Goal: Task Accomplishment & Management: Complete application form

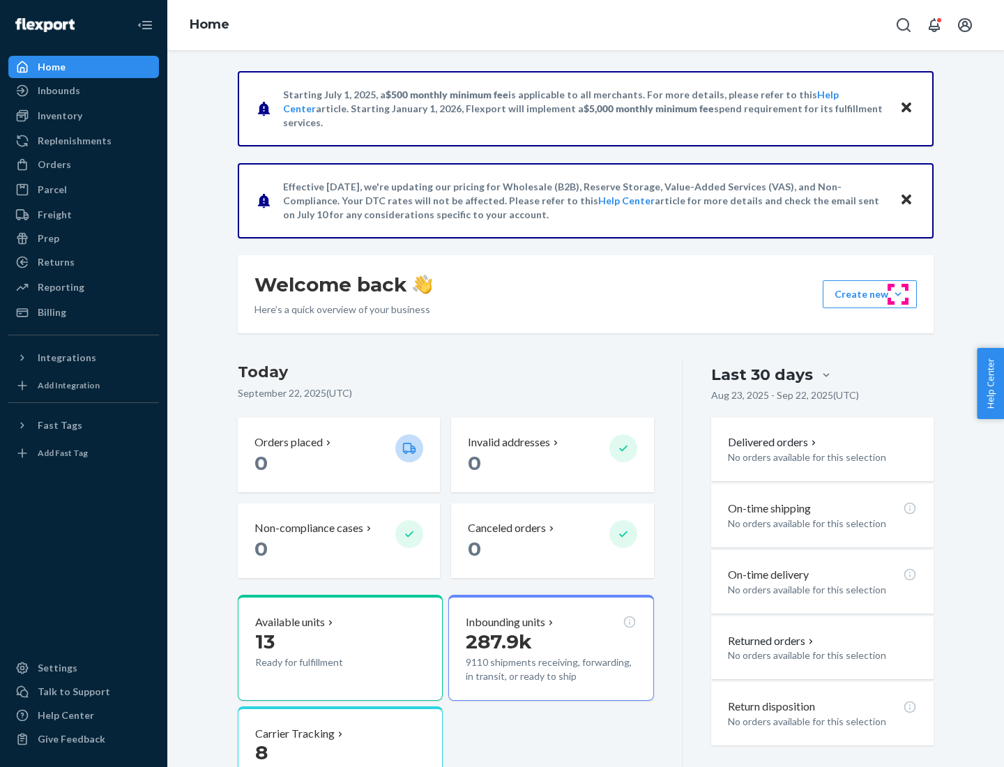
click at [898, 294] on button "Create new Create new inbound Create new order Create new product" at bounding box center [870, 294] width 94 height 28
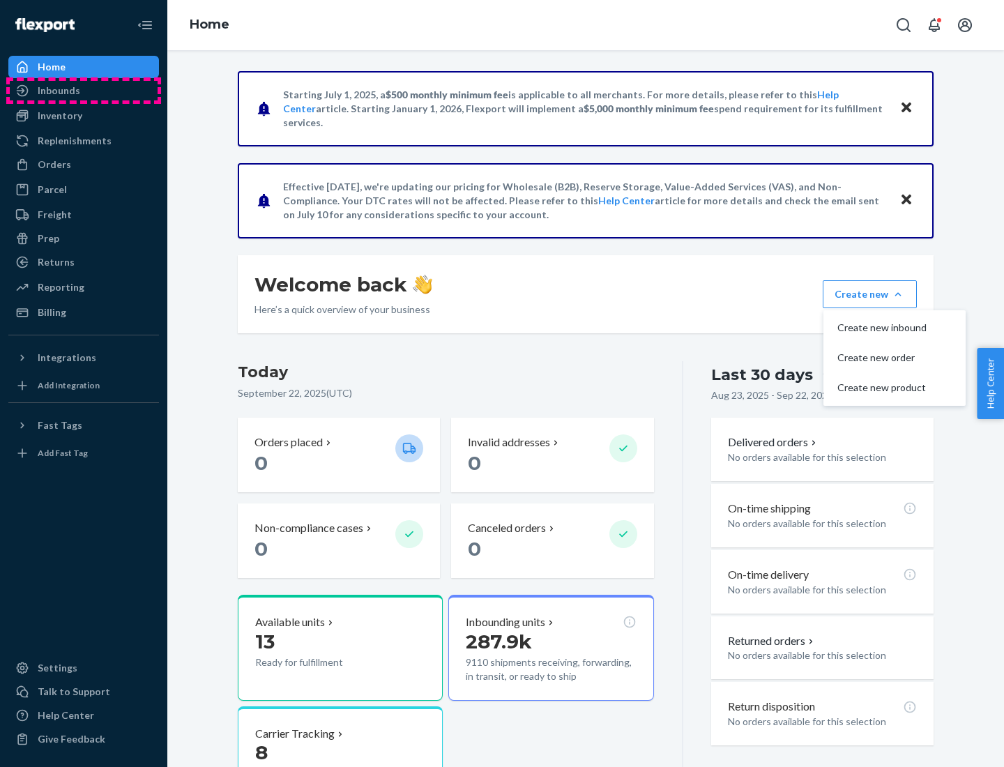
click at [84, 91] on div "Inbounds" at bounding box center [84, 91] width 148 height 20
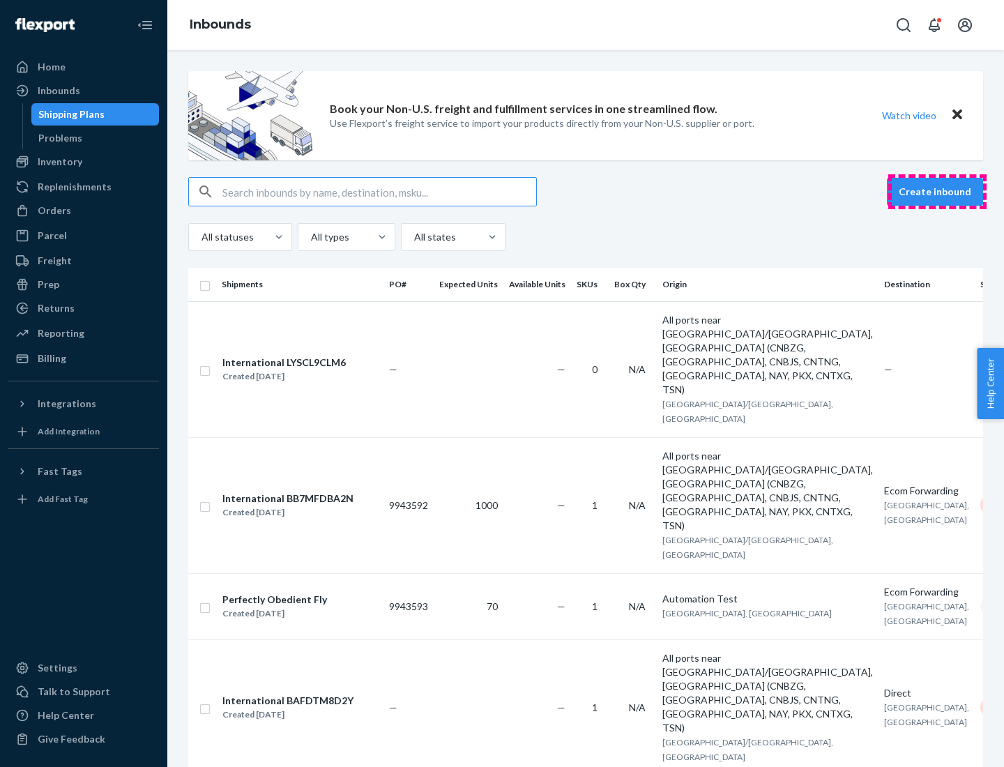
click at [937, 192] on button "Create inbound" at bounding box center [935, 192] width 96 height 28
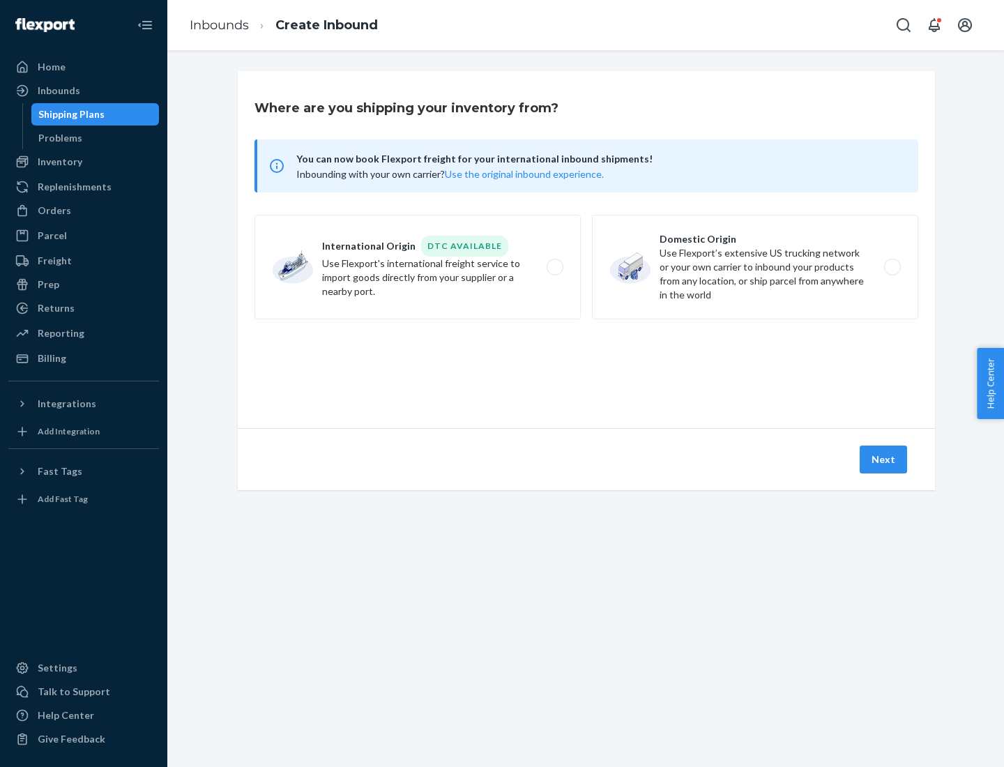
click at [755, 267] on label "Domestic Origin Use Flexport’s extensive US trucking network or your own carrie…" at bounding box center [755, 267] width 326 height 105
click at [892, 267] on input "Domestic Origin Use Flexport’s extensive US trucking network or your own carrie…" at bounding box center [896, 267] width 9 height 9
radio input "true"
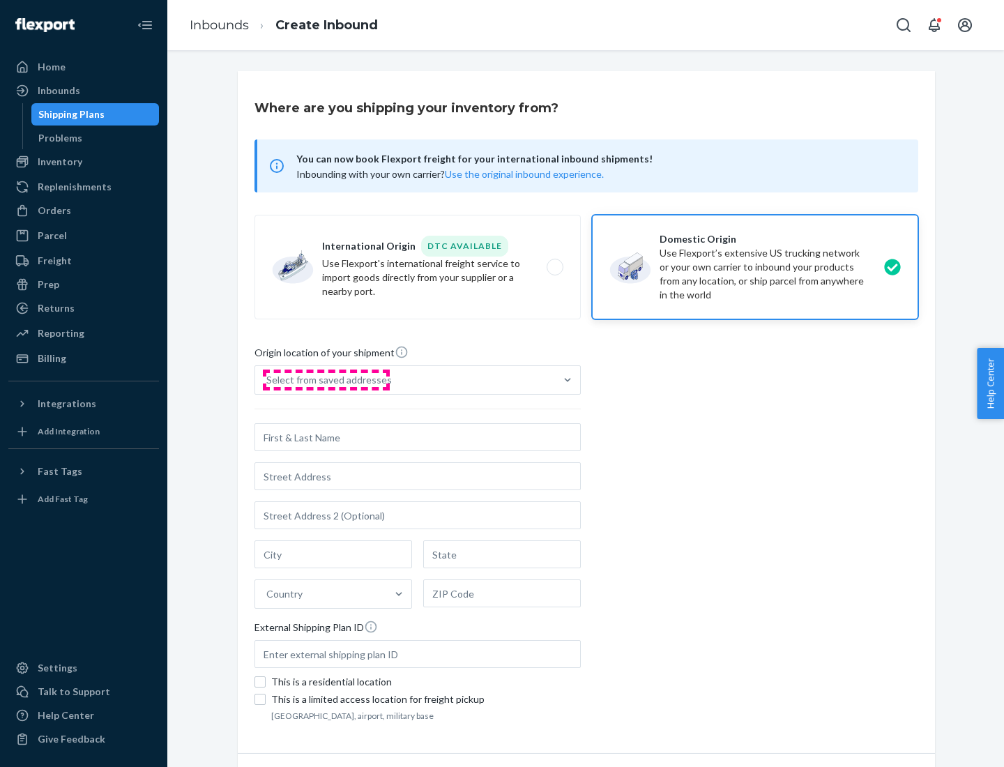
click at [326, 380] on div "Select from saved addresses" at bounding box center [329, 380] width 126 height 14
click at [268, 380] on input "Select from saved addresses" at bounding box center [266, 380] width 1 height 14
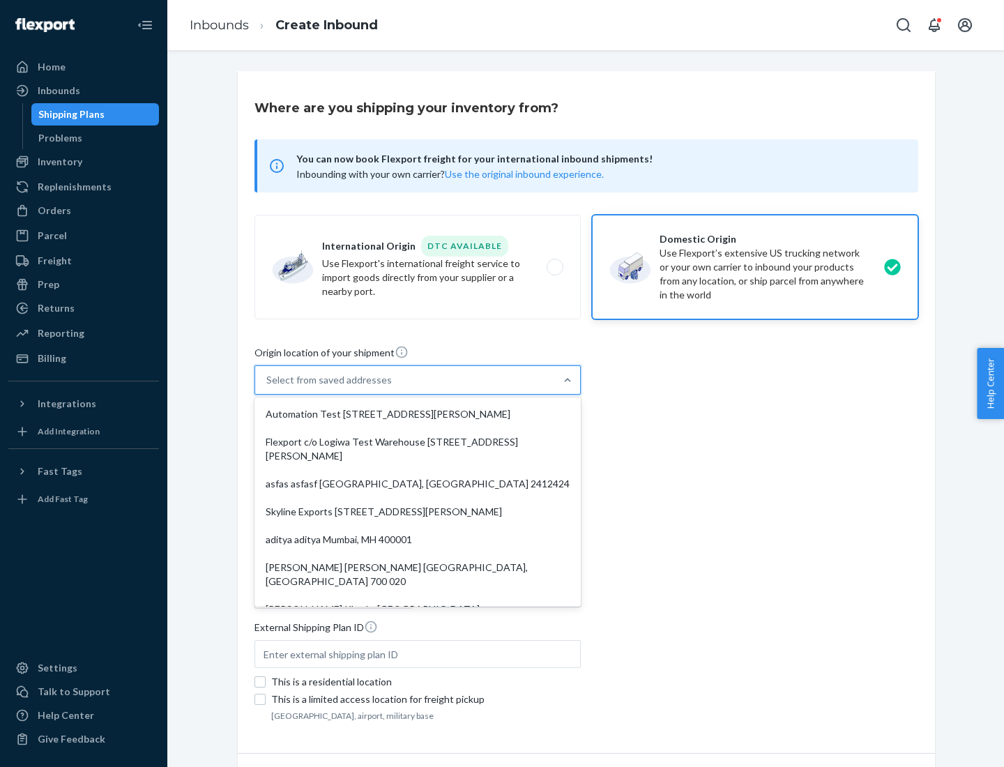
scroll to position [6, 0]
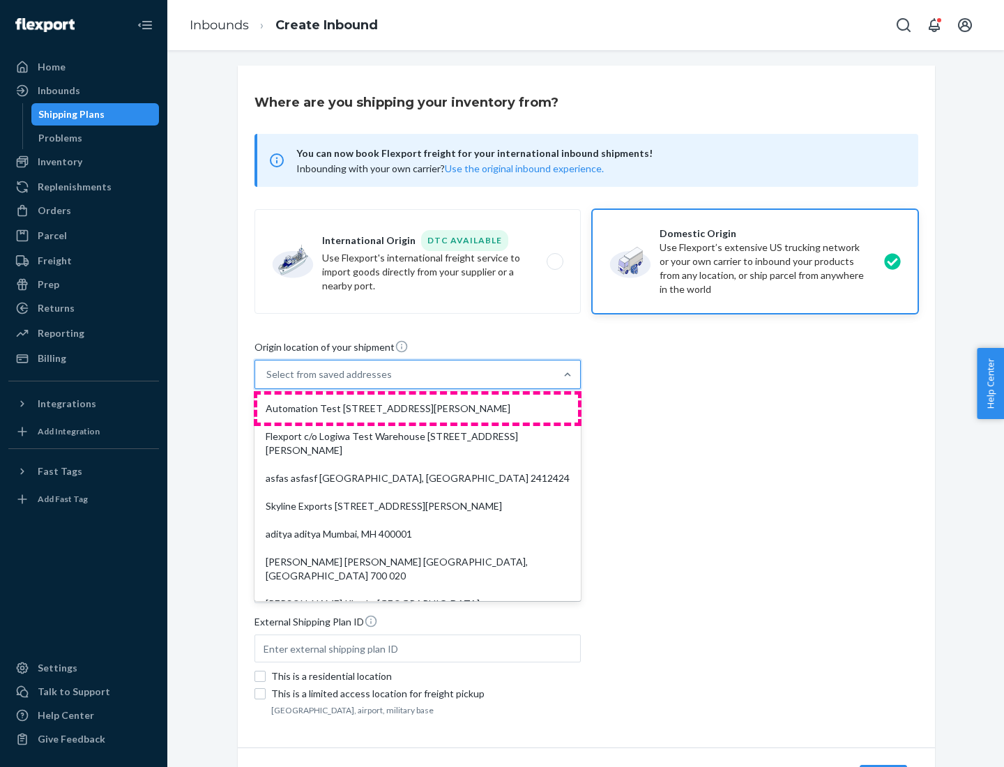
click at [418, 409] on div "Automation Test [STREET_ADDRESS][PERSON_NAME]" at bounding box center [417, 409] width 321 height 28
click at [268, 382] on input "option Automation Test [STREET_ADDRESS][PERSON_NAME]. 9 results available. Use …" at bounding box center [266, 375] width 1 height 14
type input "Automation Test"
type input "9th Floor"
type input "[GEOGRAPHIC_DATA]"
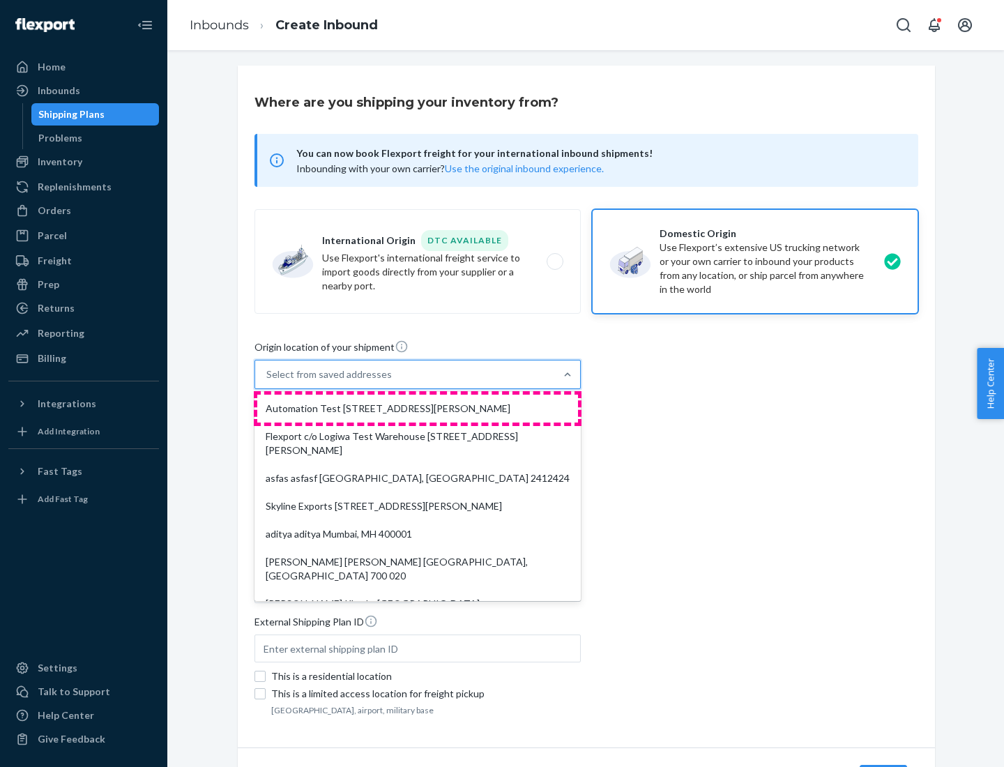
type input "CA"
type input "94104"
type input "[STREET_ADDRESS][PERSON_NAME]"
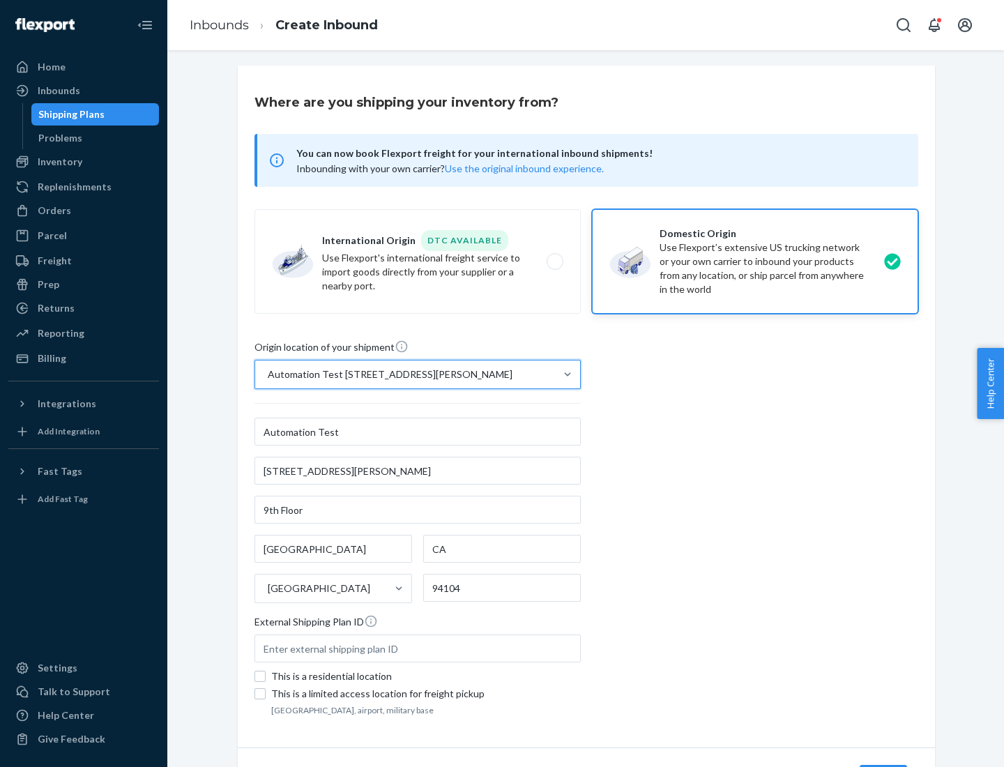
scroll to position [82, 0]
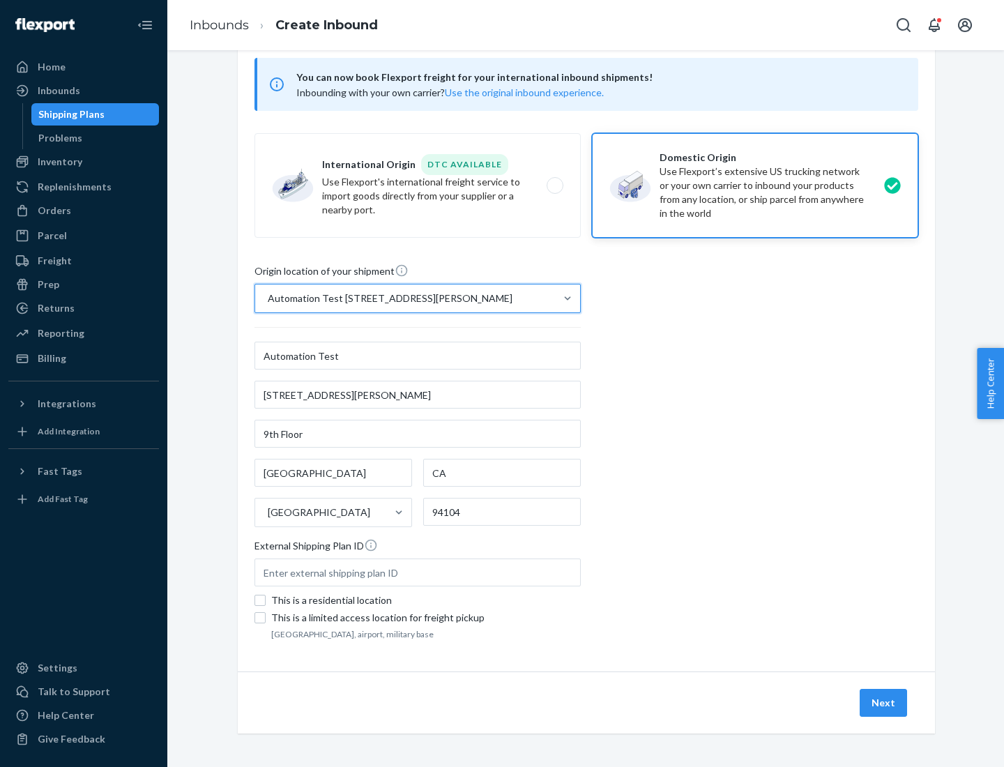
click at [884, 703] on button "Next" at bounding box center [883, 703] width 47 height 28
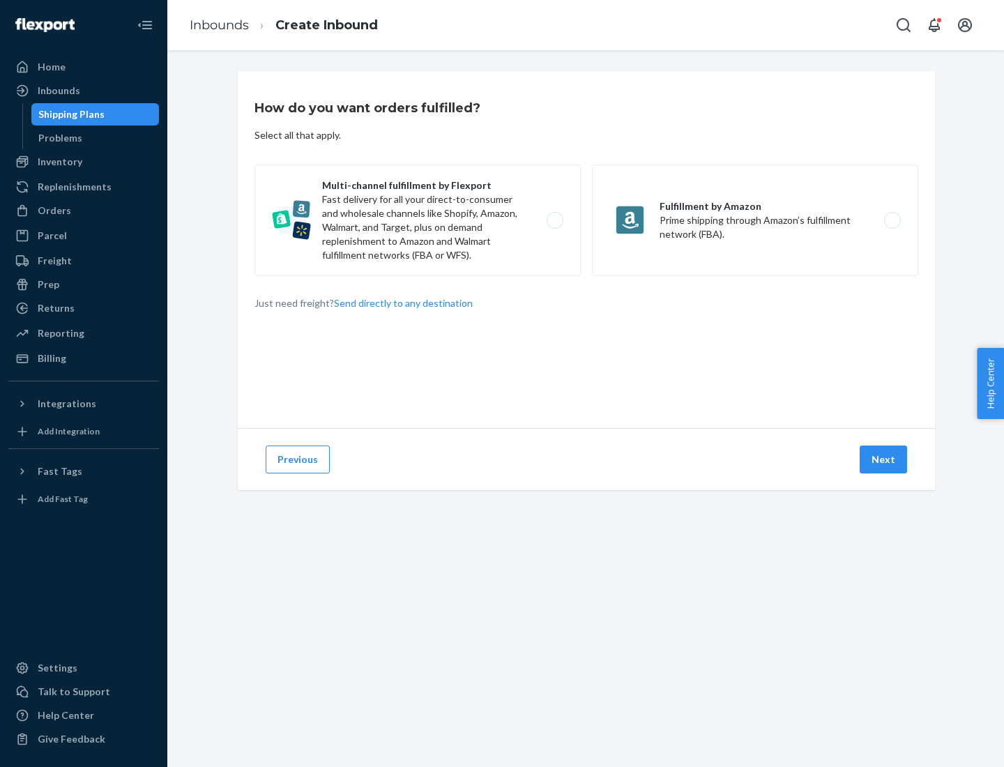
click at [418, 220] on label "Multi-channel fulfillment by Flexport Fast delivery for all your direct-to-cons…" at bounding box center [418, 221] width 326 height 112
click at [555, 220] on input "Multi-channel fulfillment by Flexport Fast delivery for all your direct-to-cons…" at bounding box center [559, 220] width 9 height 9
radio input "true"
click at [884, 460] on button "Next" at bounding box center [883, 460] width 47 height 28
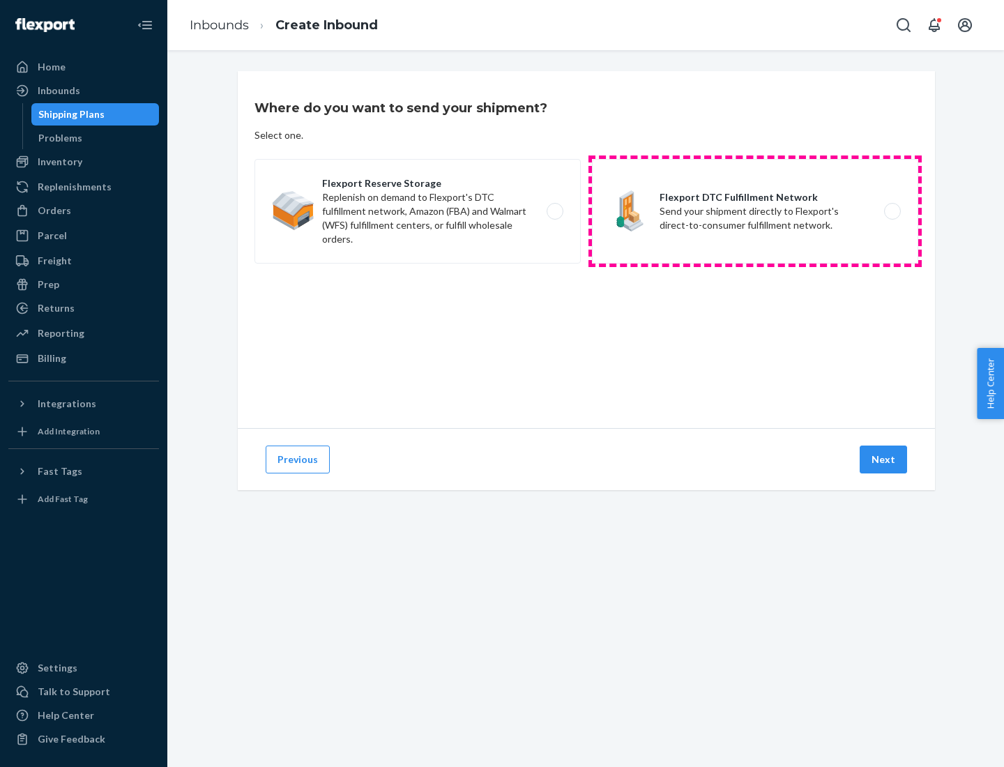
click at [755, 211] on label "Flexport DTC Fulfillment Network Send your shipment directly to Flexport's dire…" at bounding box center [755, 211] width 326 height 105
click at [892, 211] on input "Flexport DTC Fulfillment Network Send your shipment directly to Flexport's dire…" at bounding box center [896, 211] width 9 height 9
radio input "true"
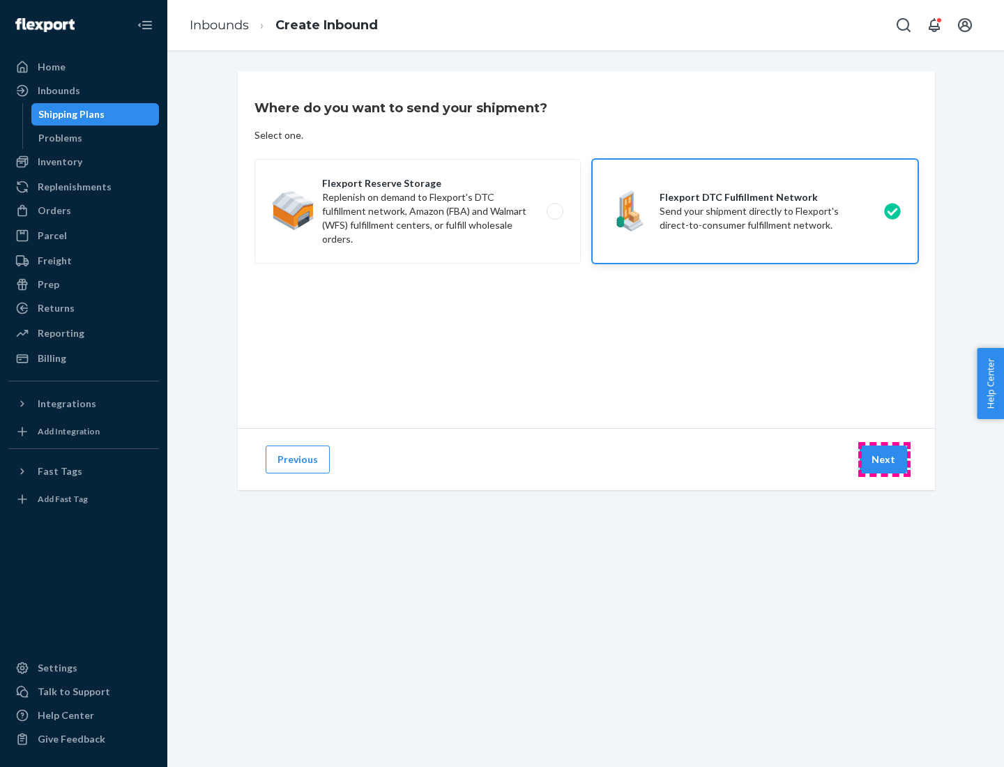
click at [884, 460] on button "Next" at bounding box center [883, 460] width 47 height 28
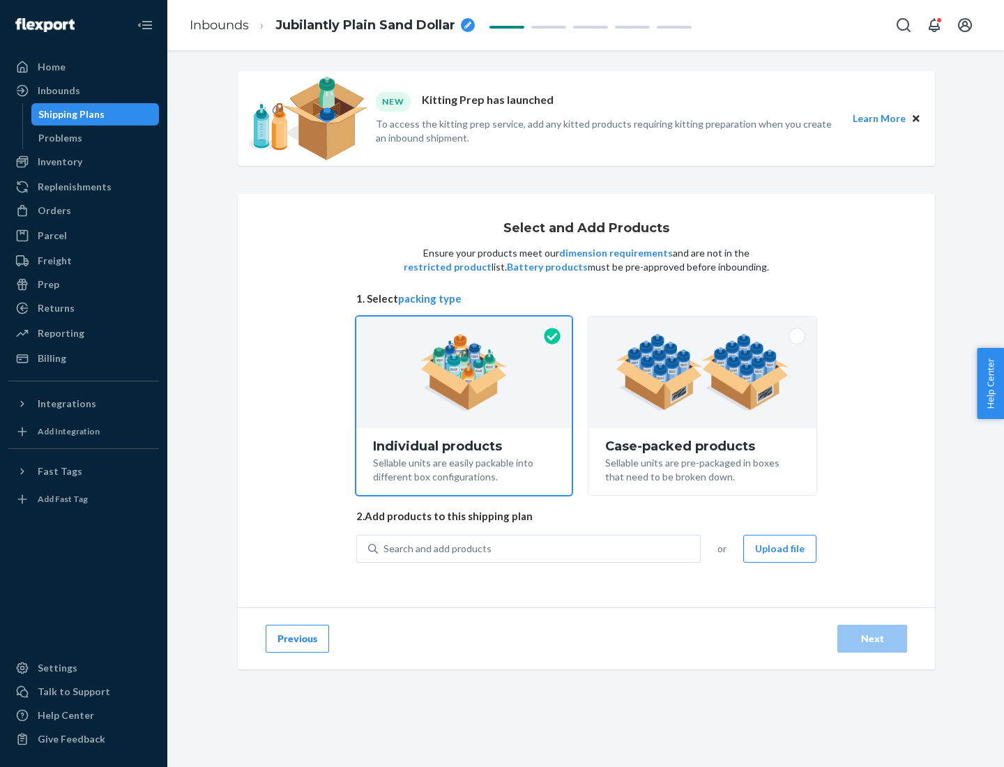
click at [703, 372] on img at bounding box center [703, 372] width 174 height 77
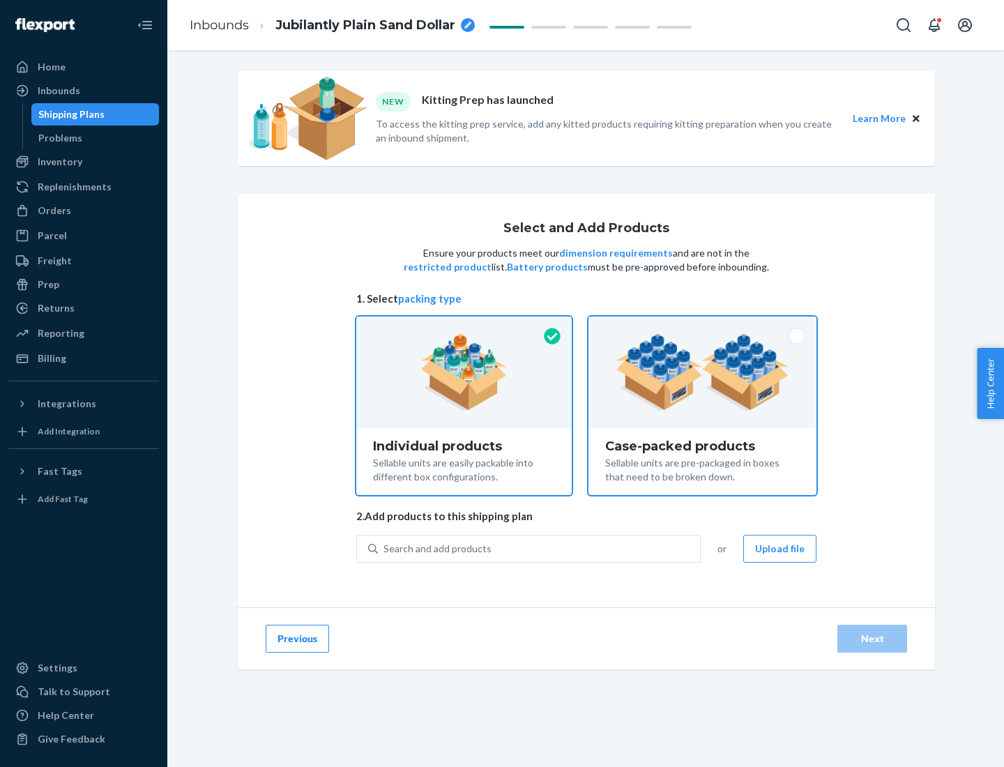
click at [703, 326] on input "Case-packed products Sellable units are pre-packaged in boxes that need to be b…" at bounding box center [702, 321] width 9 height 9
radio input "true"
radio input "false"
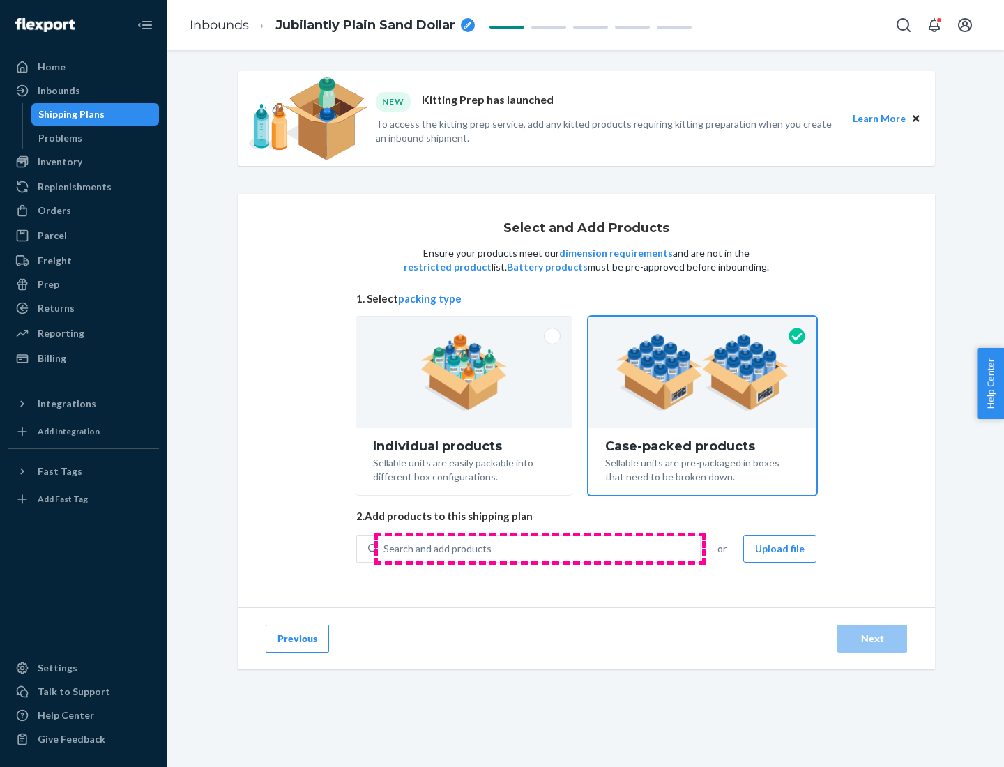
click at [540, 548] on div "Search and add products" at bounding box center [539, 548] width 322 height 25
click at [385, 548] on input "Search and add products" at bounding box center [384, 549] width 1 height 14
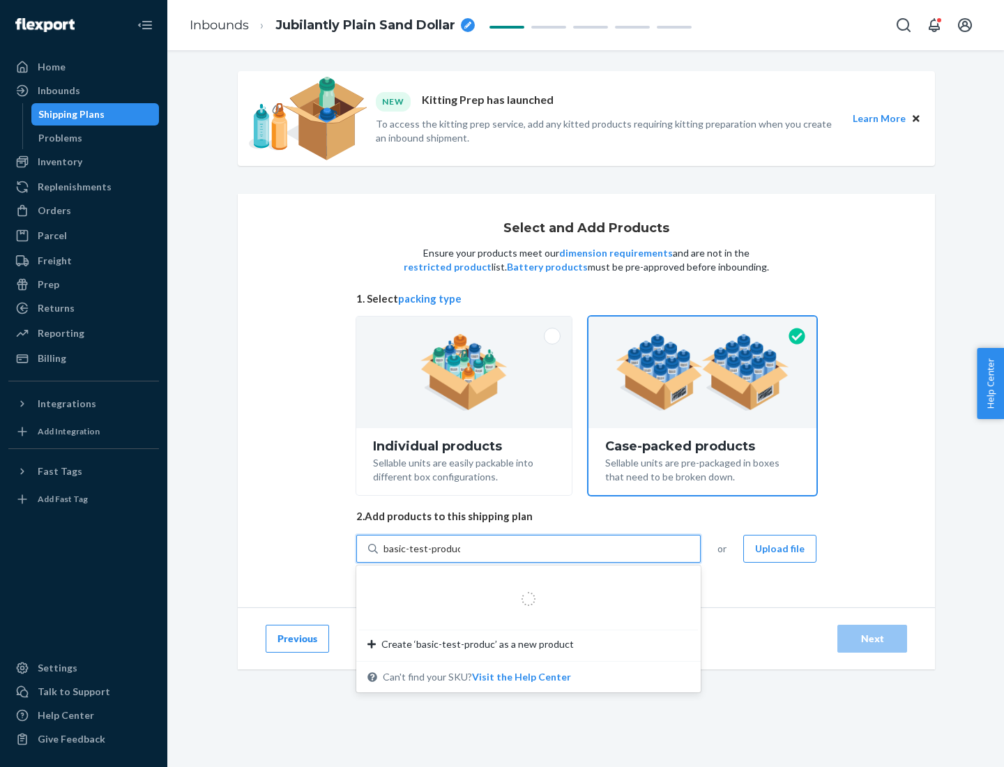
type input "basic-test-product-1"
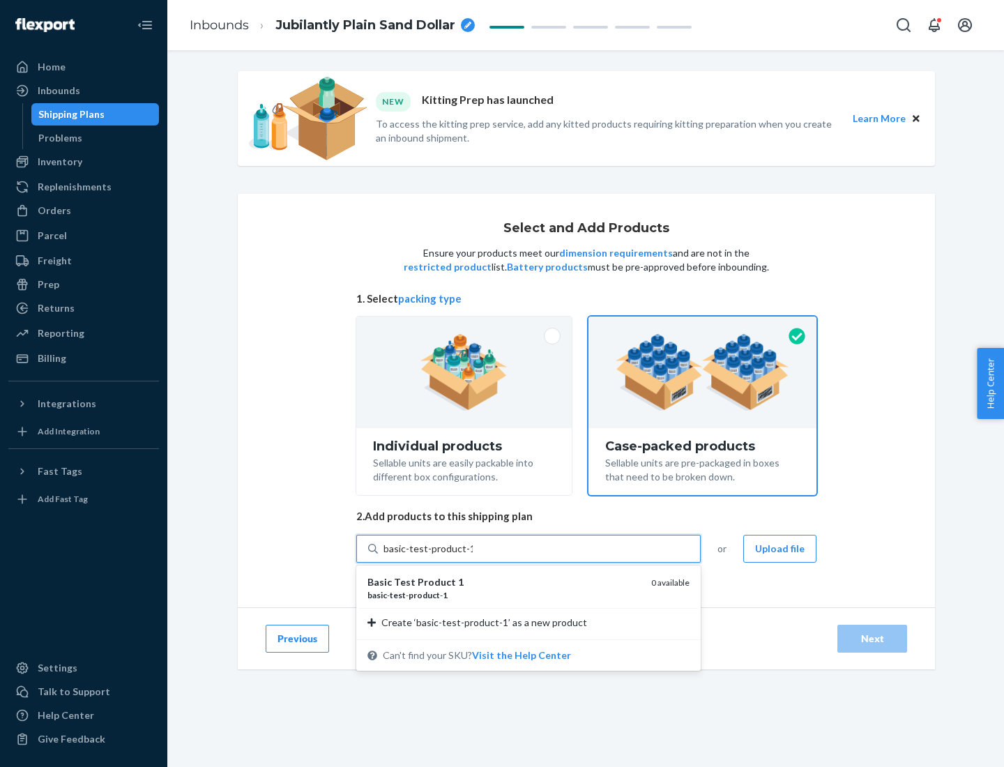
click at [504, 595] on div "basic - test - product - 1" at bounding box center [504, 595] width 273 height 12
click at [473, 556] on input "basic-test-product-1" at bounding box center [428, 549] width 89 height 14
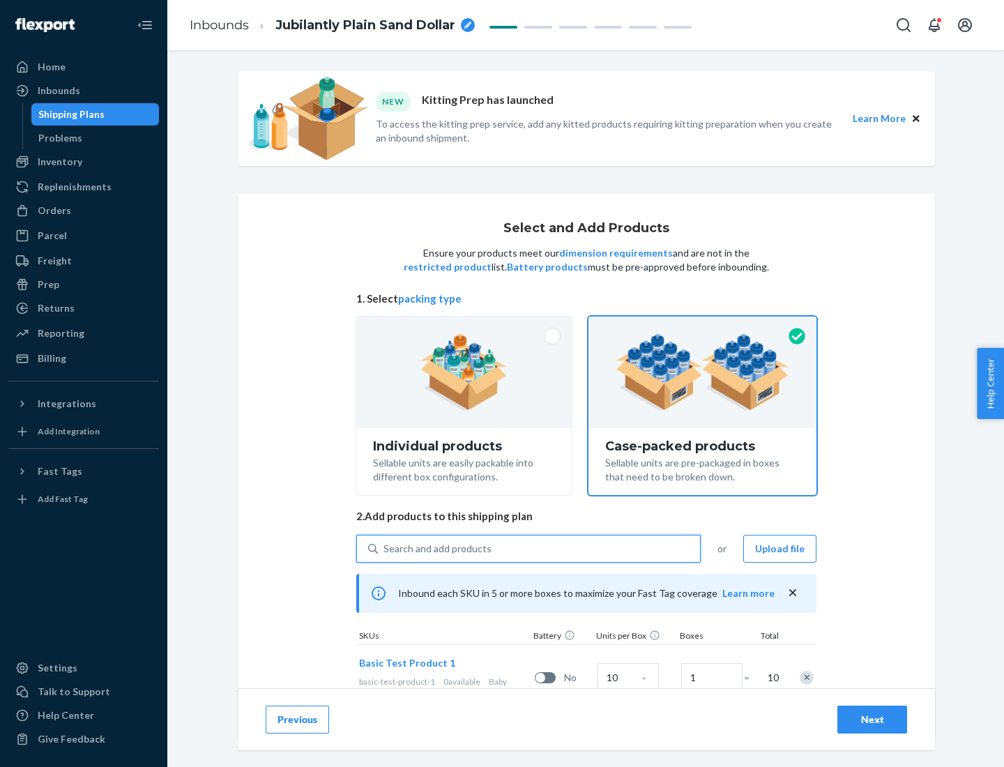
scroll to position [50, 0]
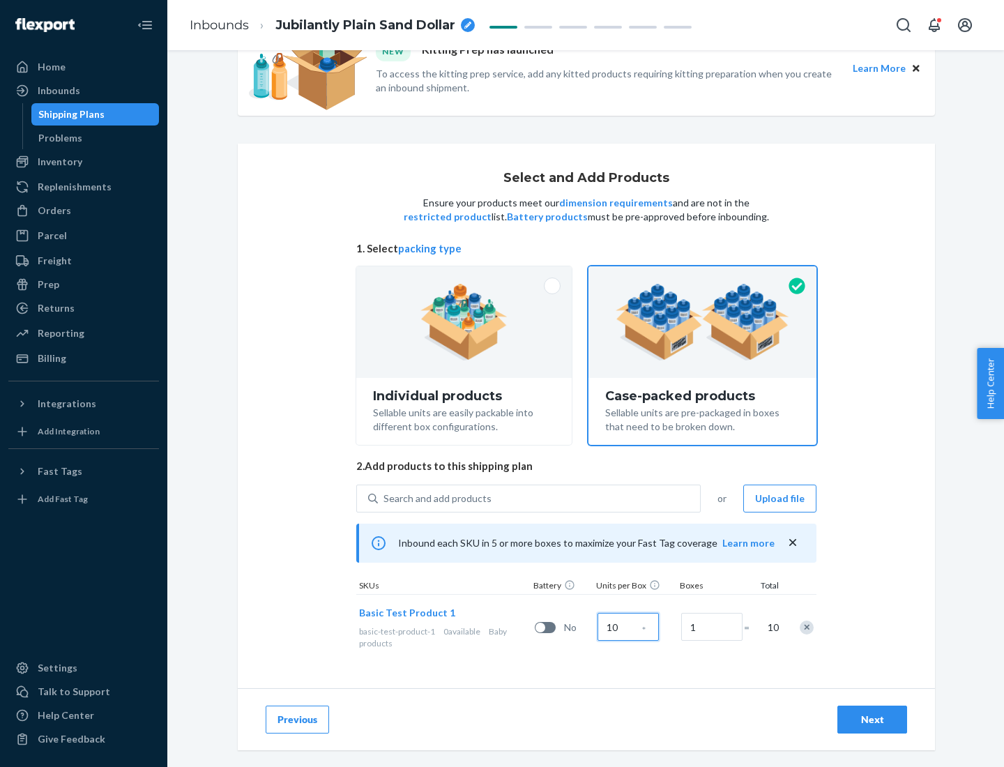
type input "10"
type input "7"
click at [873, 720] on div "Next" at bounding box center [873, 720] width 46 height 14
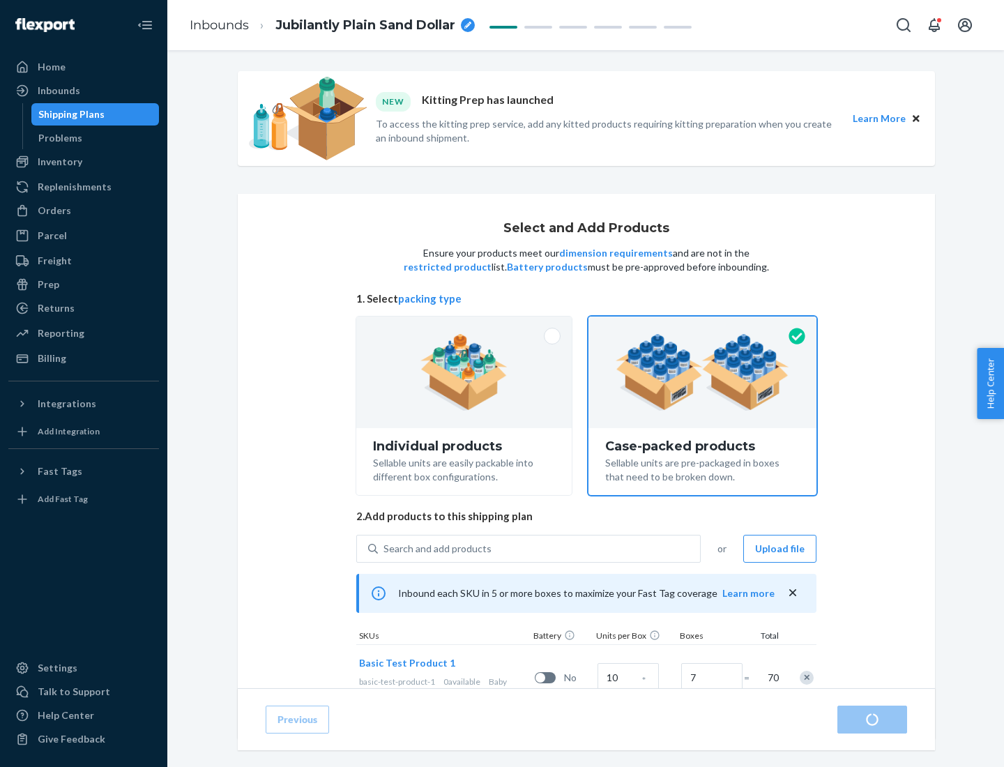
radio input "true"
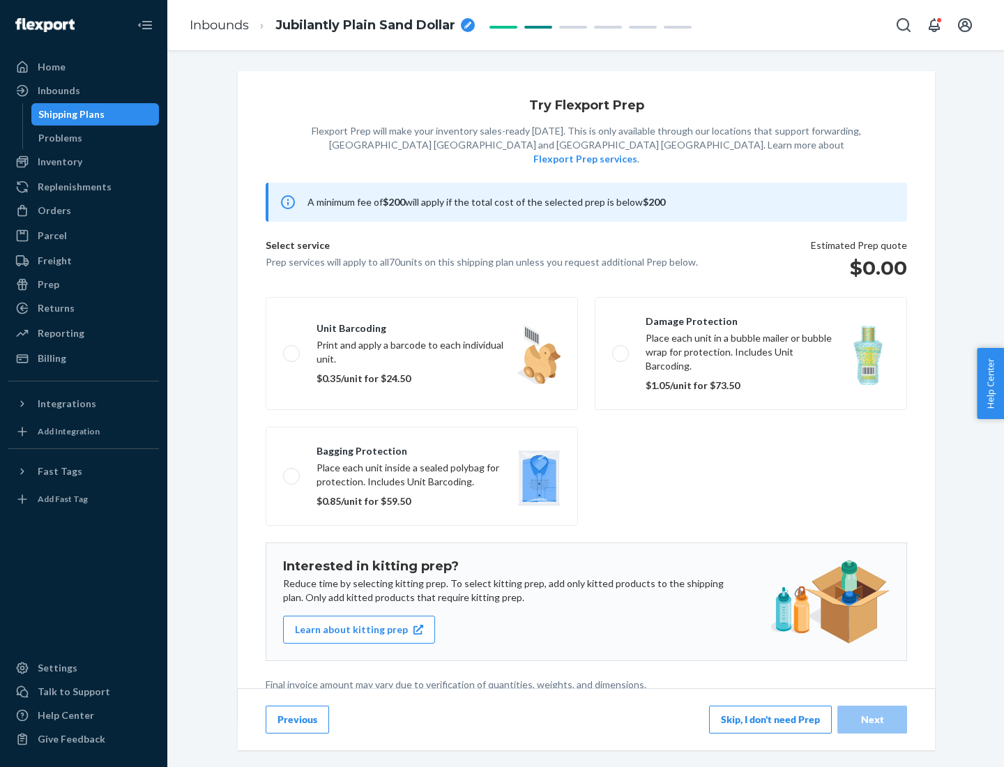
scroll to position [3, 0]
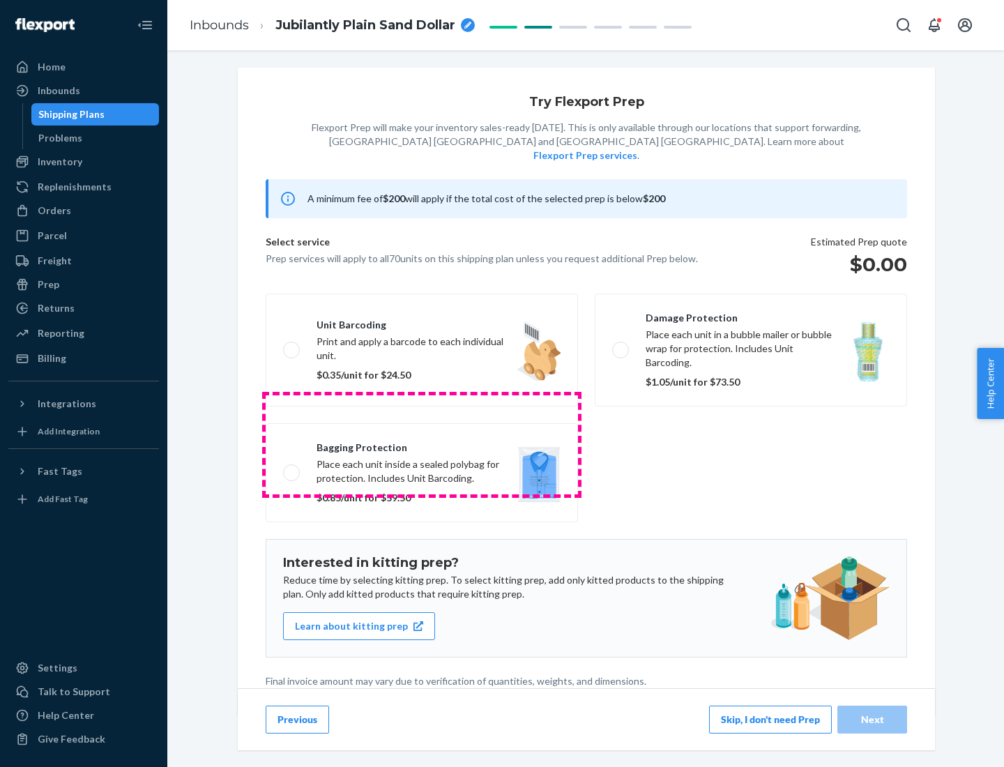
click at [422, 444] on label "Bagging protection Place each unit inside a sealed polybag for protection. Incl…" at bounding box center [422, 472] width 312 height 99
click at [292, 468] on input "Bagging protection Place each unit inside a sealed polybag for protection. Incl…" at bounding box center [287, 472] width 9 height 9
checkbox input "true"
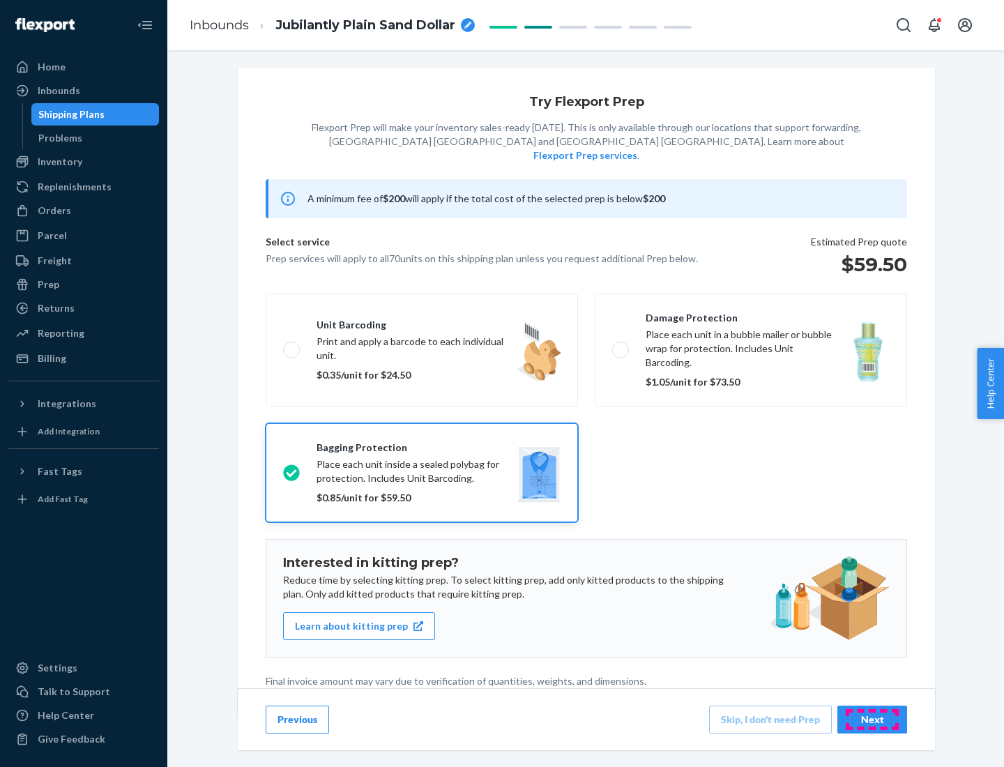
click at [873, 719] on div "Next" at bounding box center [873, 720] width 46 height 14
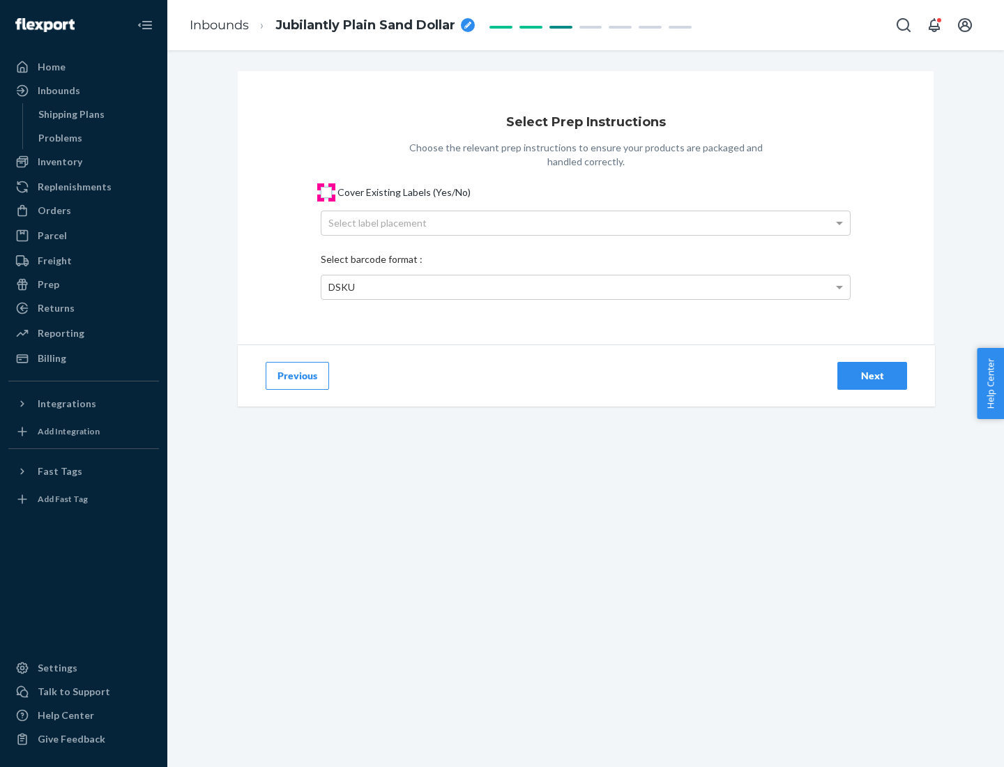
click at [326, 192] on input "Cover Existing Labels (Yes/No)" at bounding box center [326, 192] width 11 height 11
checkbox input "true"
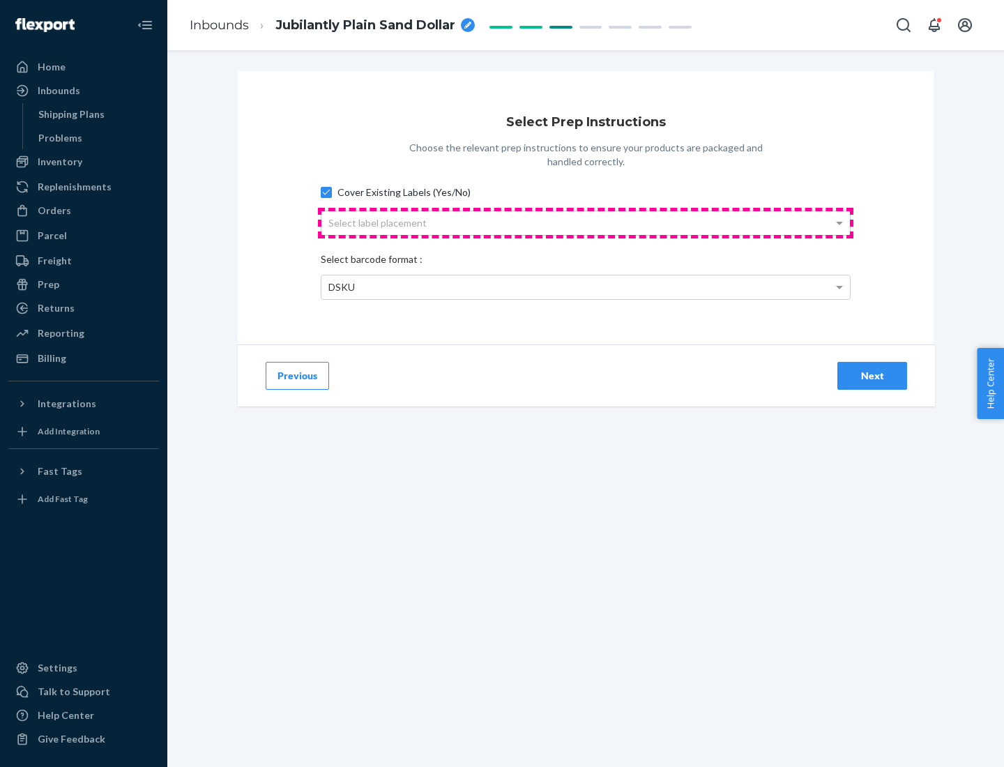
click at [586, 223] on div "Select label placement" at bounding box center [586, 223] width 529 height 24
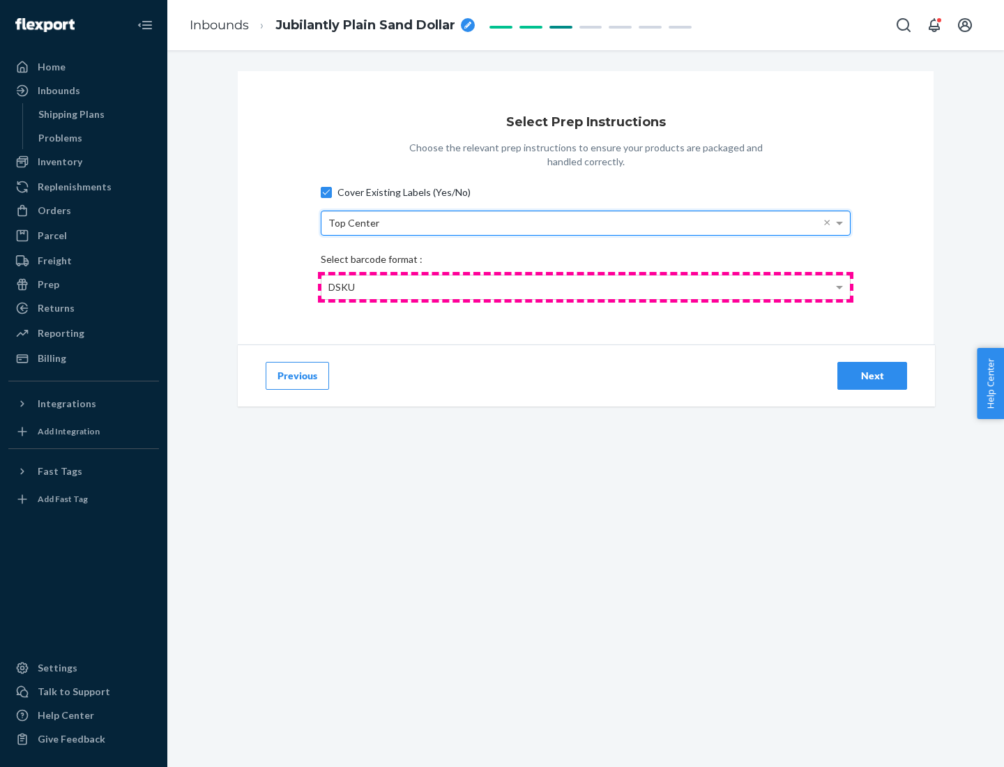
click at [586, 287] on div "DSKU" at bounding box center [586, 288] width 529 height 24
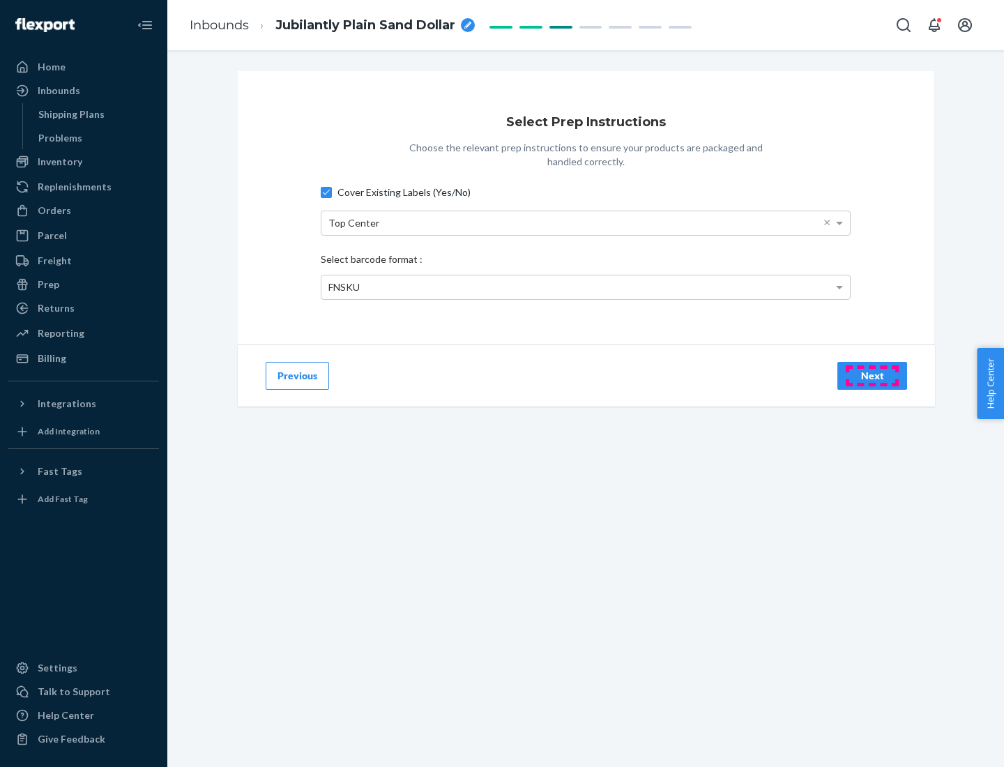
click at [873, 375] on div "Next" at bounding box center [873, 376] width 46 height 14
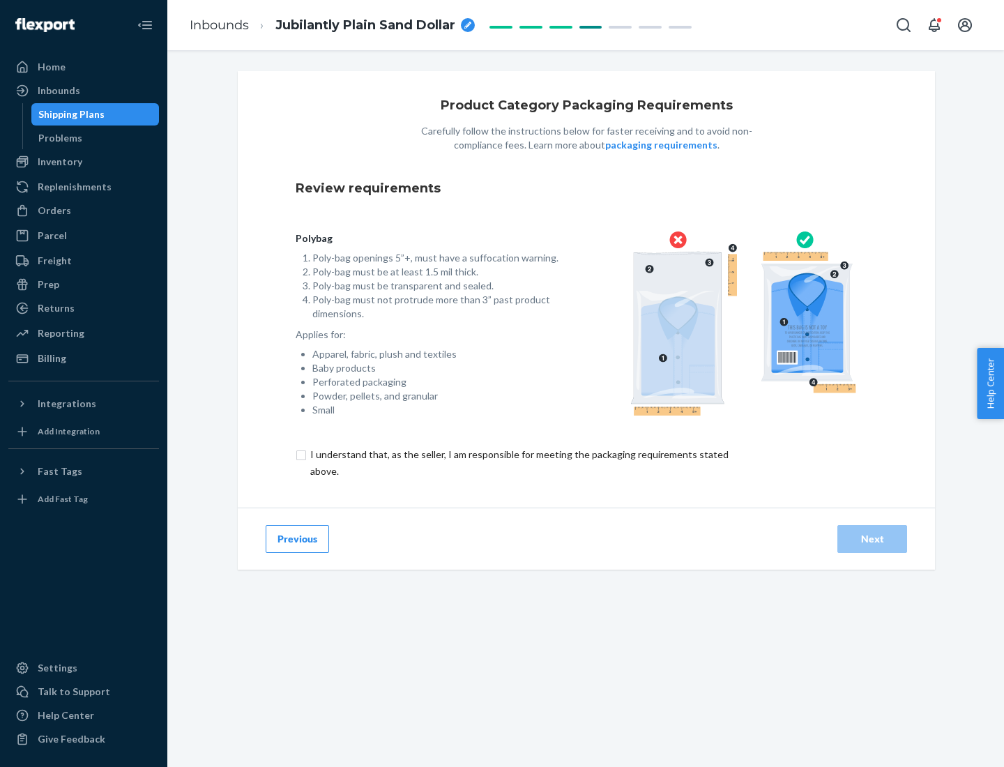
click at [518, 462] on input "checkbox" at bounding box center [528, 462] width 464 height 33
checkbox input "true"
click at [873, 538] on div "Next" at bounding box center [873, 539] width 46 height 14
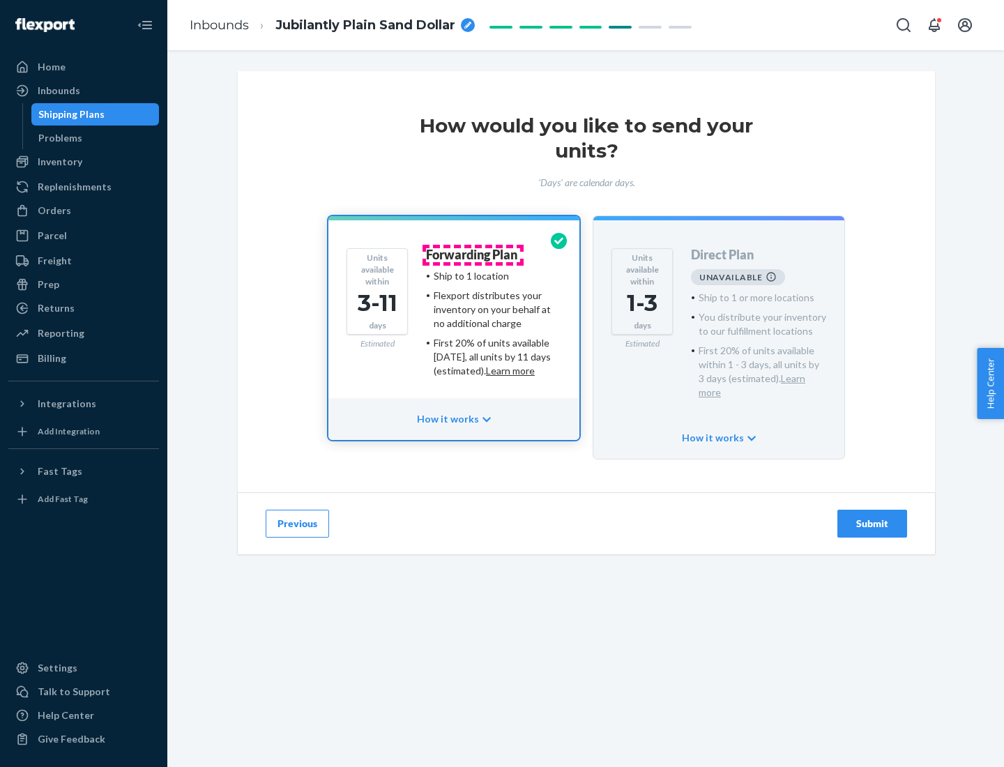
click at [473, 255] on h4 "Forwarding Plan" at bounding box center [471, 255] width 91 height 14
click at [873, 517] on div "Submit" at bounding box center [873, 524] width 46 height 14
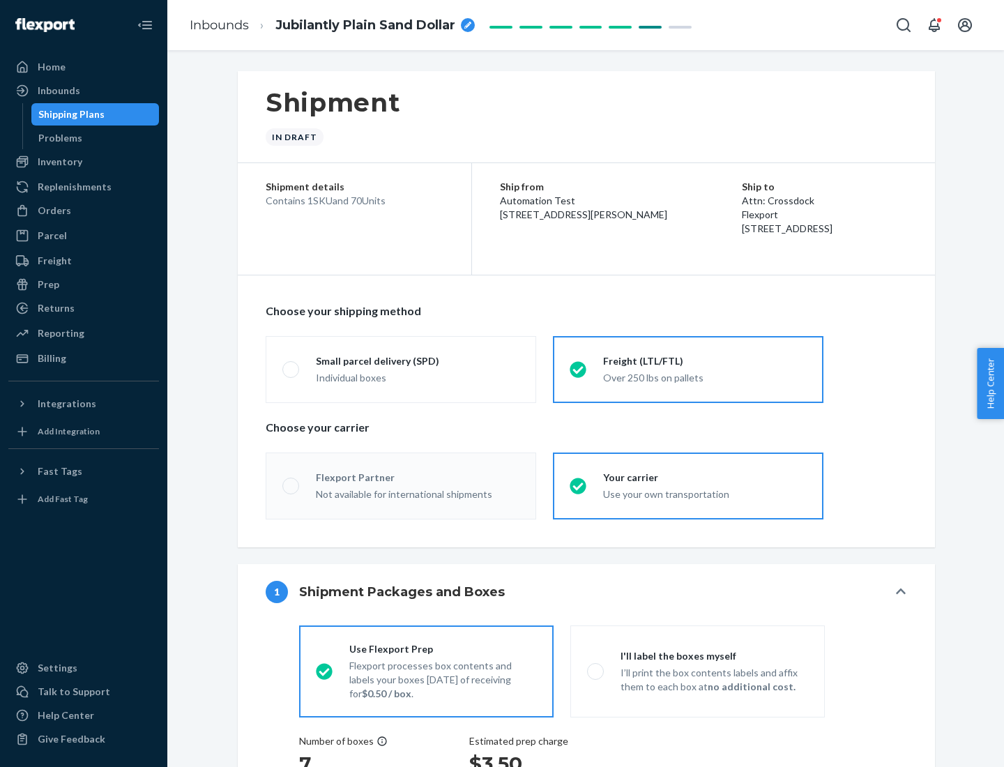
radio input "true"
radio input "false"
radio input "true"
radio input "false"
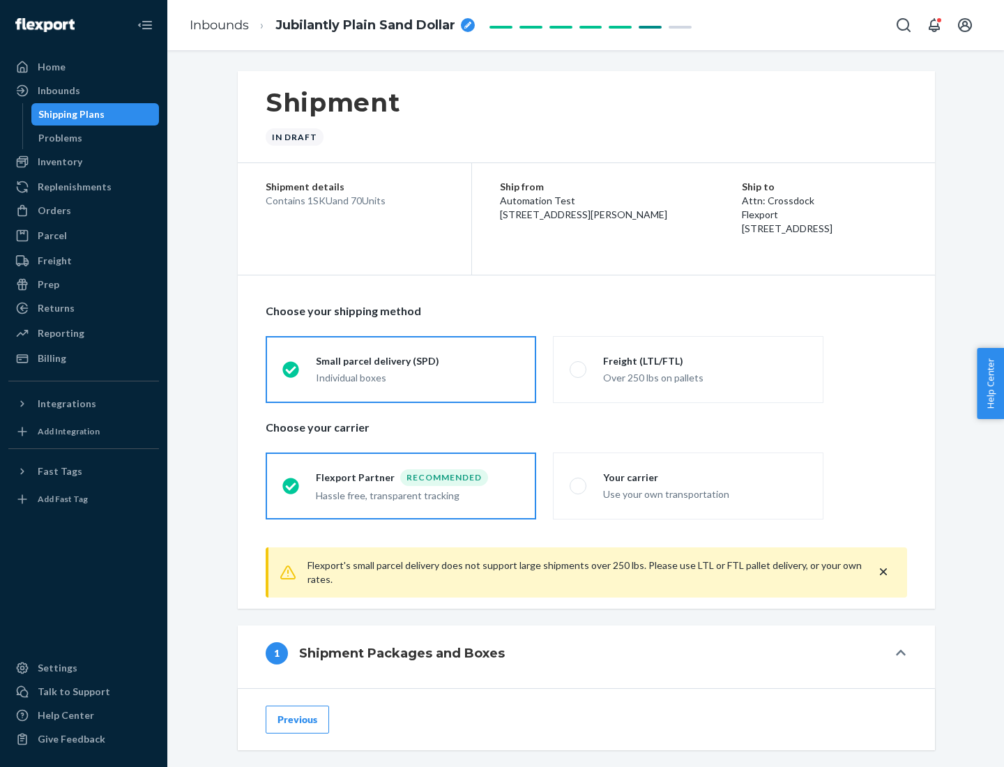
click at [418, 377] on div "Individual boxes" at bounding box center [418, 378] width 204 height 14
click at [292, 374] on input "Small parcel delivery (SPD) Individual boxes" at bounding box center [286, 369] width 9 height 9
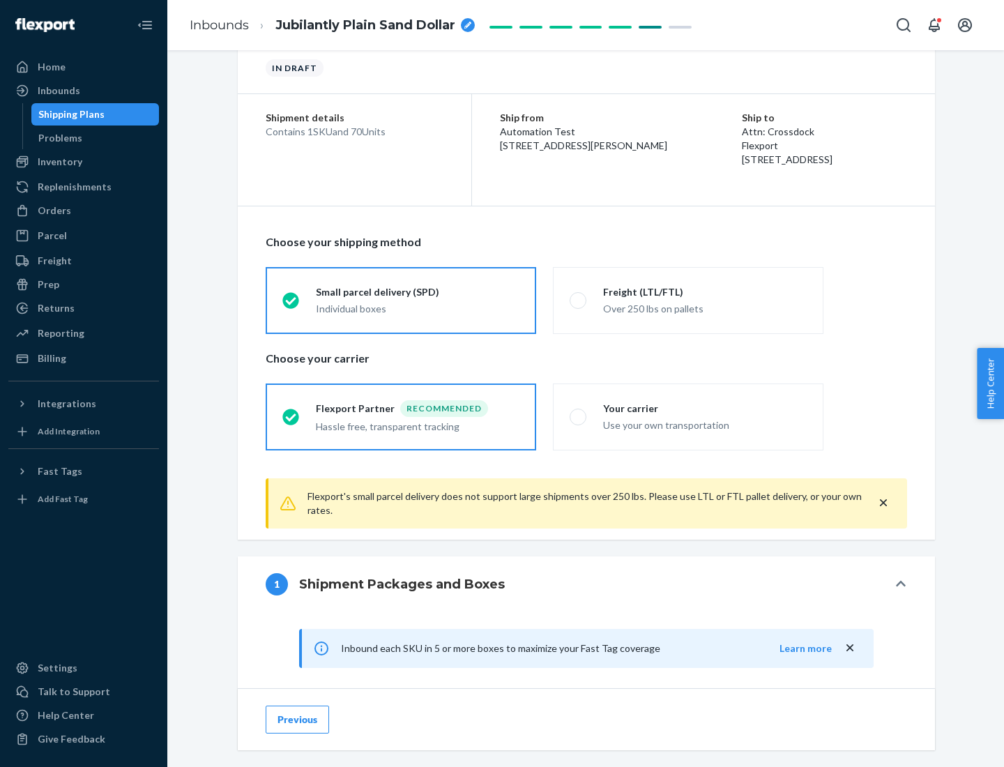
click at [418, 408] on div "Recommended" at bounding box center [444, 408] width 88 height 17
click at [292, 412] on input "Flexport Partner Recommended Hassle free, transparent tracking" at bounding box center [286, 416] width 9 height 9
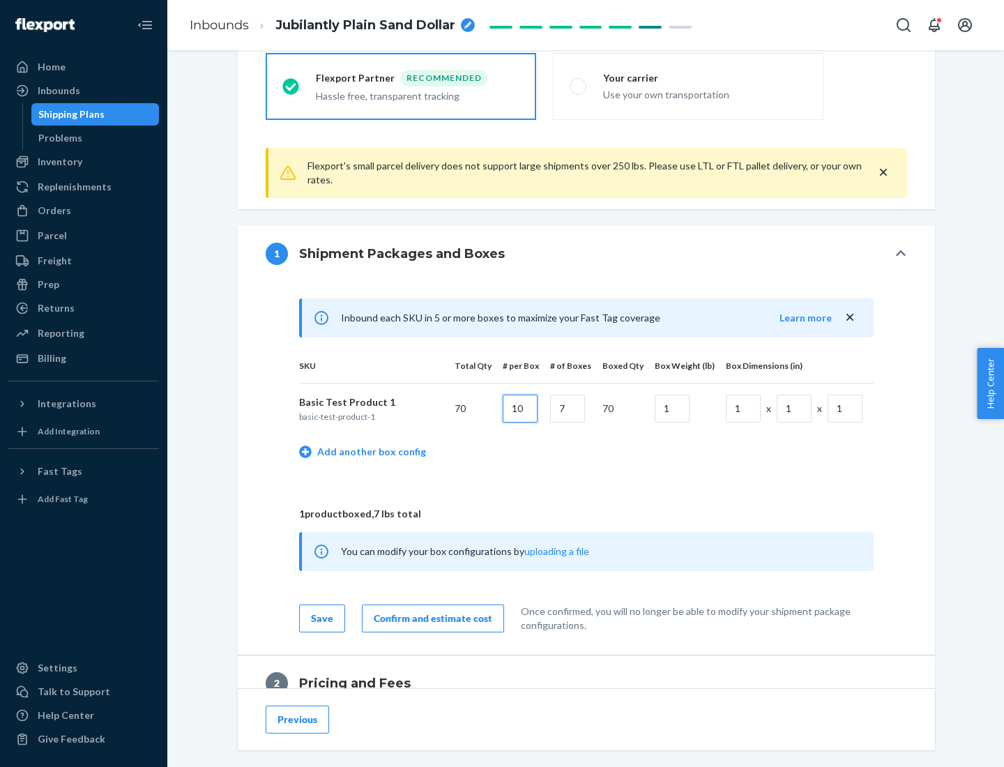
type input "10"
type input "7"
type input "1"
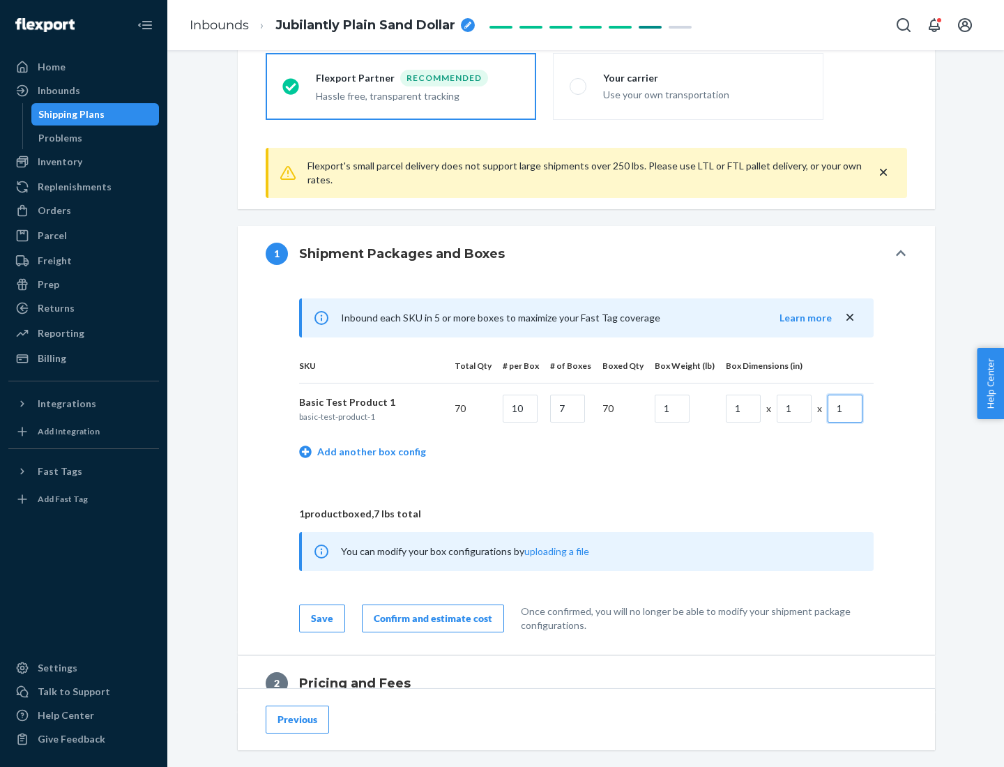
scroll to position [610, 0]
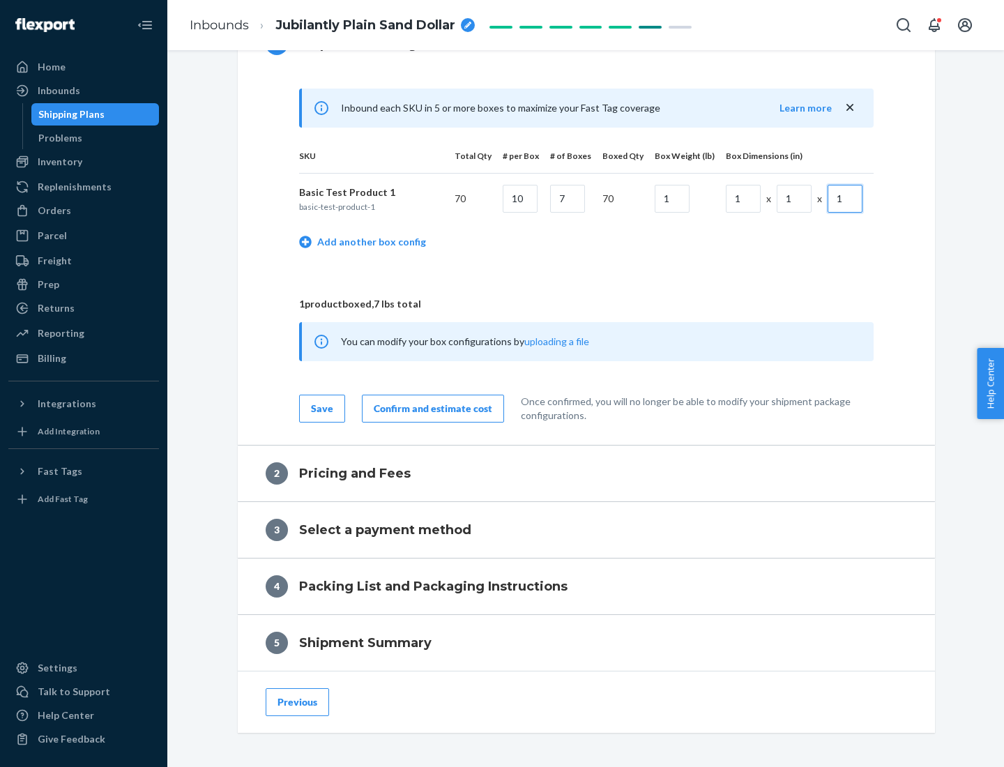
type input "1"
click at [430, 408] on div "Confirm and estimate cost" at bounding box center [433, 409] width 119 height 14
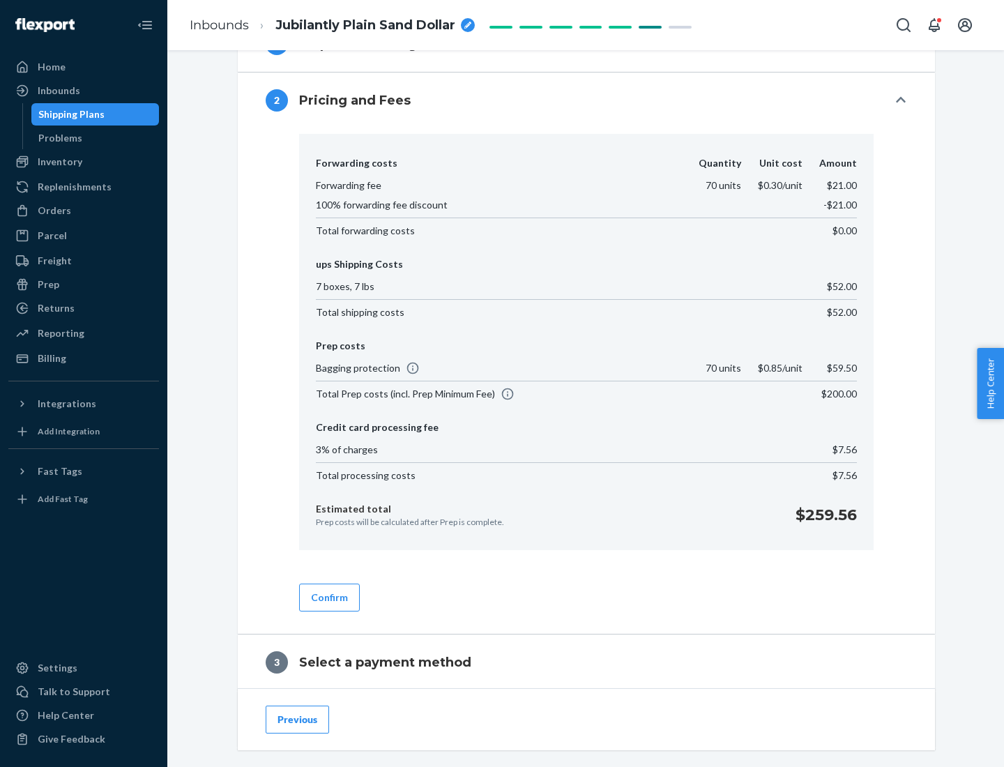
scroll to position [799, 0]
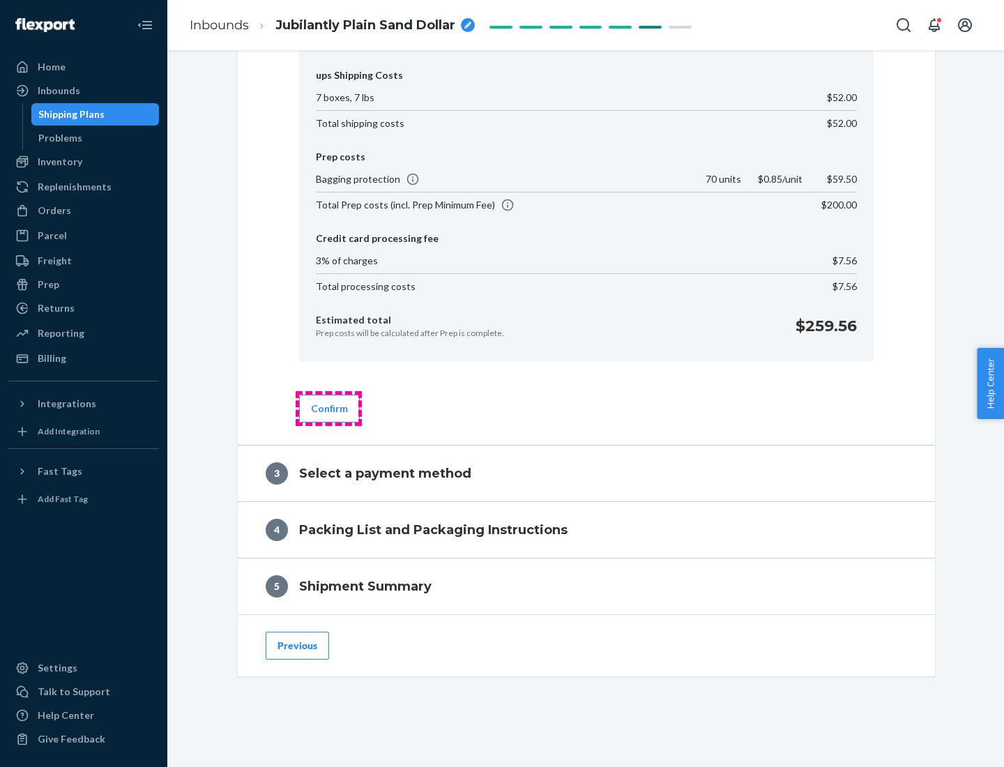
click at [329, 408] on button "Confirm" at bounding box center [329, 409] width 61 height 28
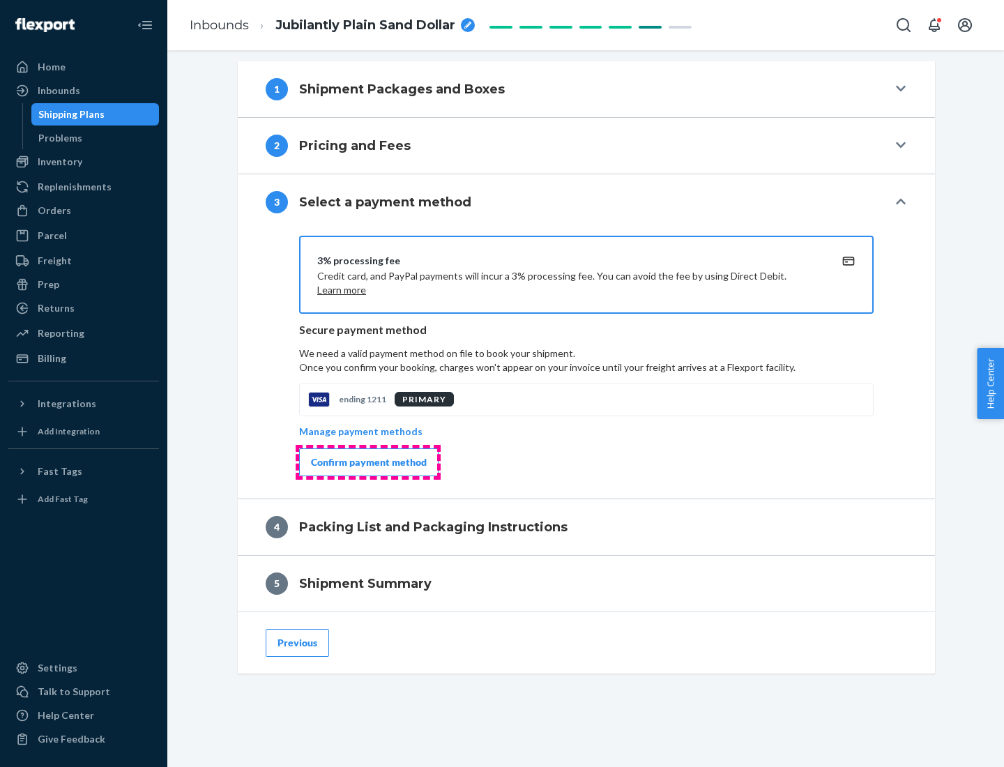
click at [368, 462] on div "Confirm payment method" at bounding box center [369, 462] width 116 height 14
